Goal: Find specific fact: Find specific fact

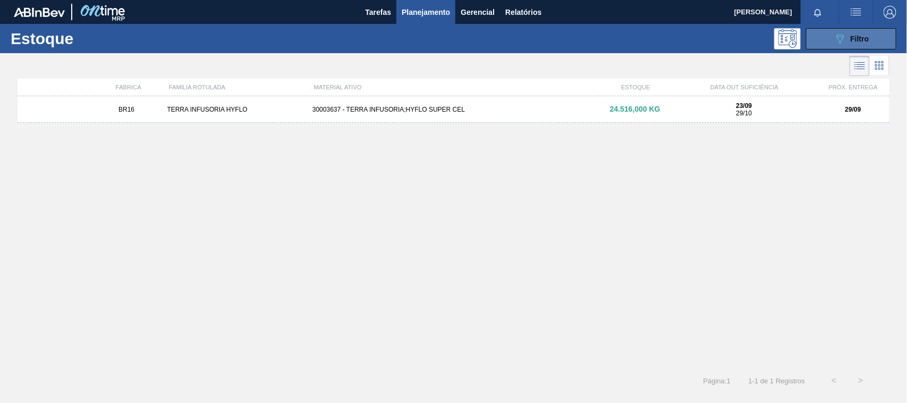
click at [832, 45] on button "089F7B8B-B2A5-4AFE-B5C0-19BA573D28AC Filtro" at bounding box center [851, 38] width 90 height 21
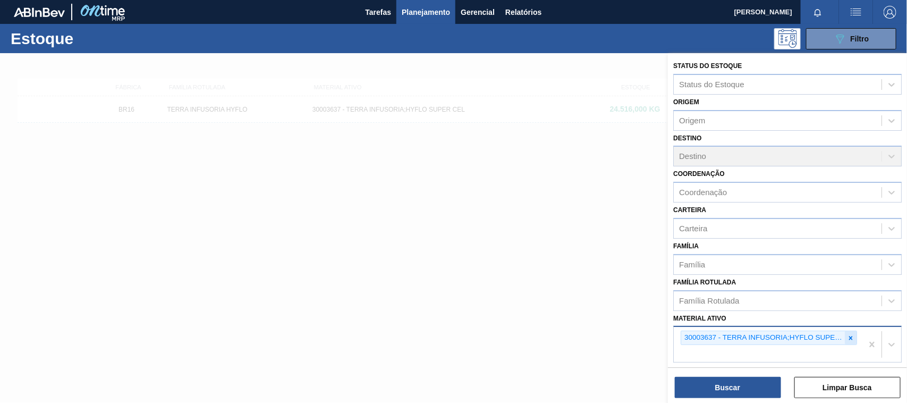
click at [847, 336] on icon at bounding box center [850, 337] width 7 height 7
paste ativo "30012506"
type ativo "30012506"
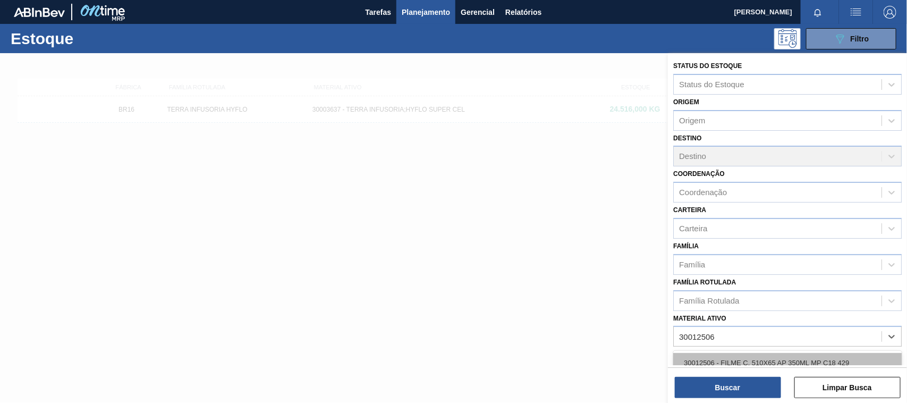
click at [774, 353] on div "30012506 - FILME C. 510X65 AP 350ML MP C18 429" at bounding box center [787, 363] width 228 height 20
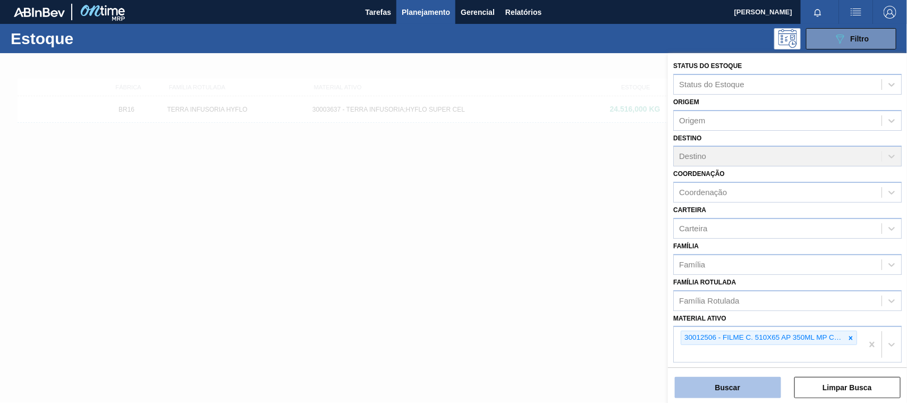
click at [755, 395] on button "Buscar" at bounding box center [728, 387] width 106 height 21
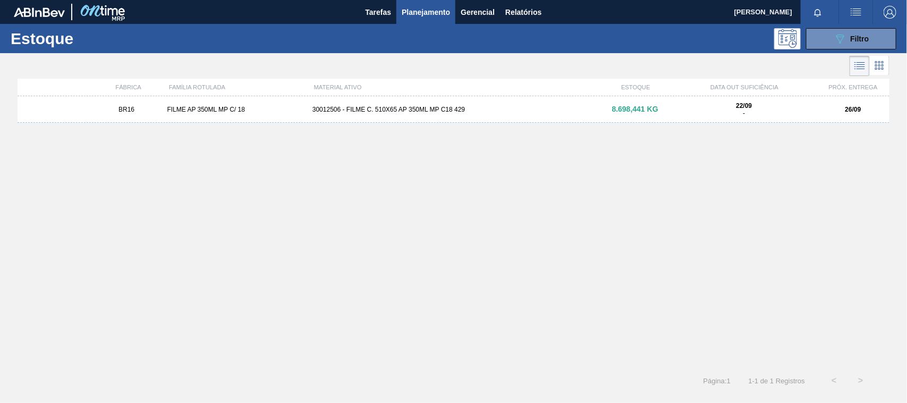
click at [420, 106] on div "30012506 - FILME C. 510X65 AP 350ML MP C18 429" at bounding box center [453, 109] width 291 height 7
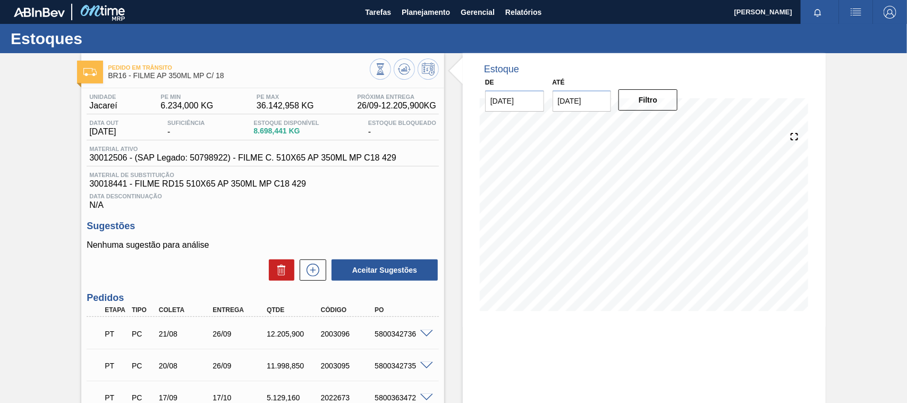
scroll to position [66, 0]
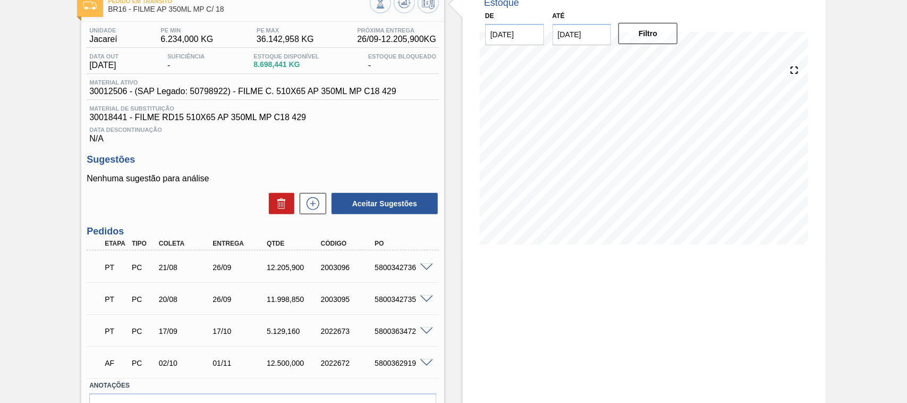
click at [426, 268] on span at bounding box center [426, 267] width 13 height 8
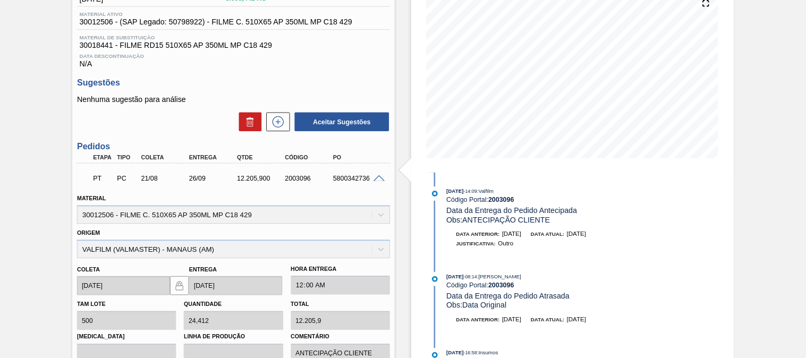
scroll to position [133, 0]
